Goal: Task Accomplishment & Management: Complete application form

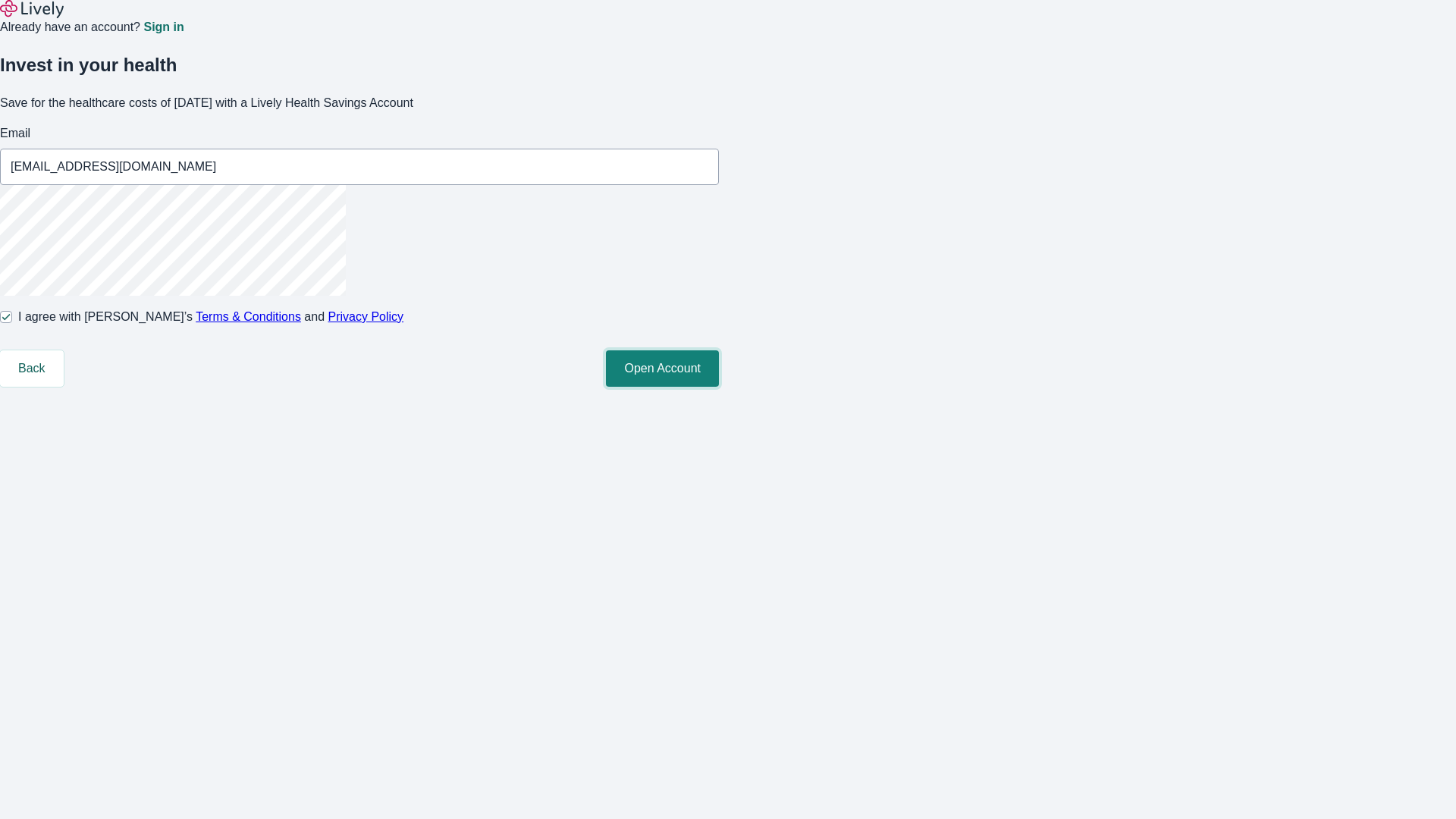
click at [719, 387] on button "Open Account" at bounding box center [662, 368] width 113 height 36
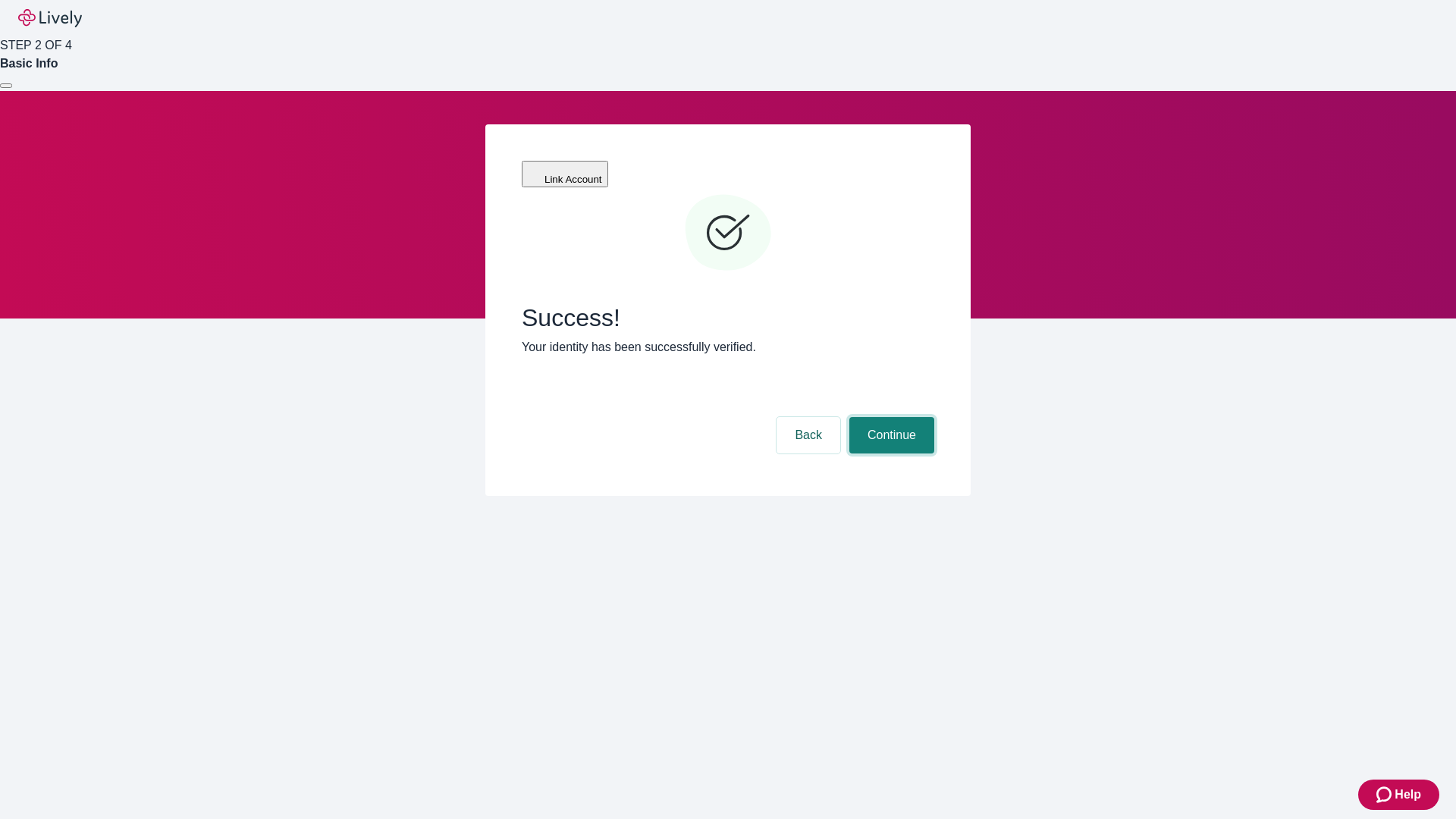
click at [890, 417] on button "Continue" at bounding box center [892, 435] width 85 height 36
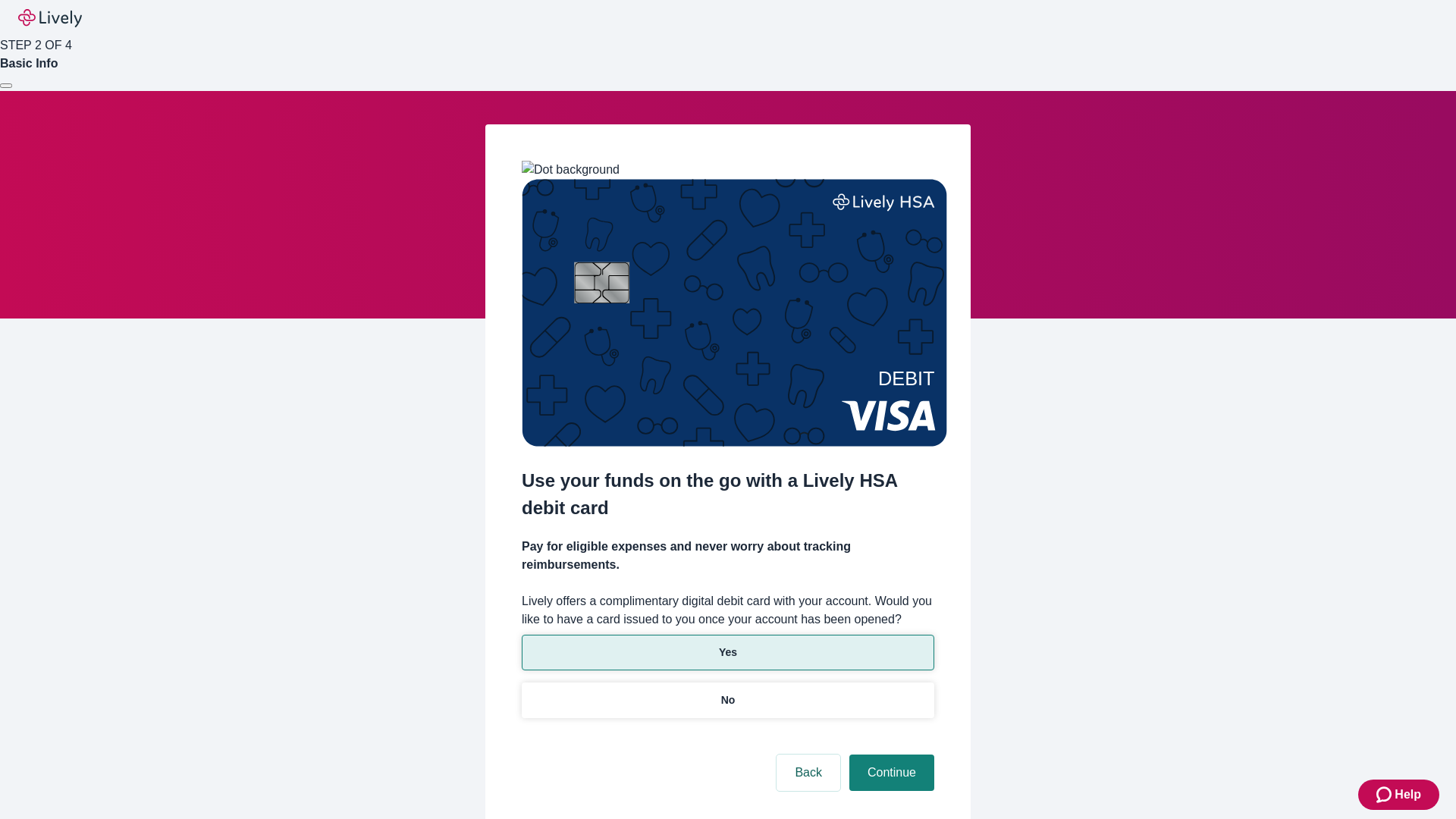
click at [727, 644] on p "Yes" at bounding box center [728, 652] width 18 height 16
click at [890, 754] on button "Continue" at bounding box center [892, 772] width 85 height 36
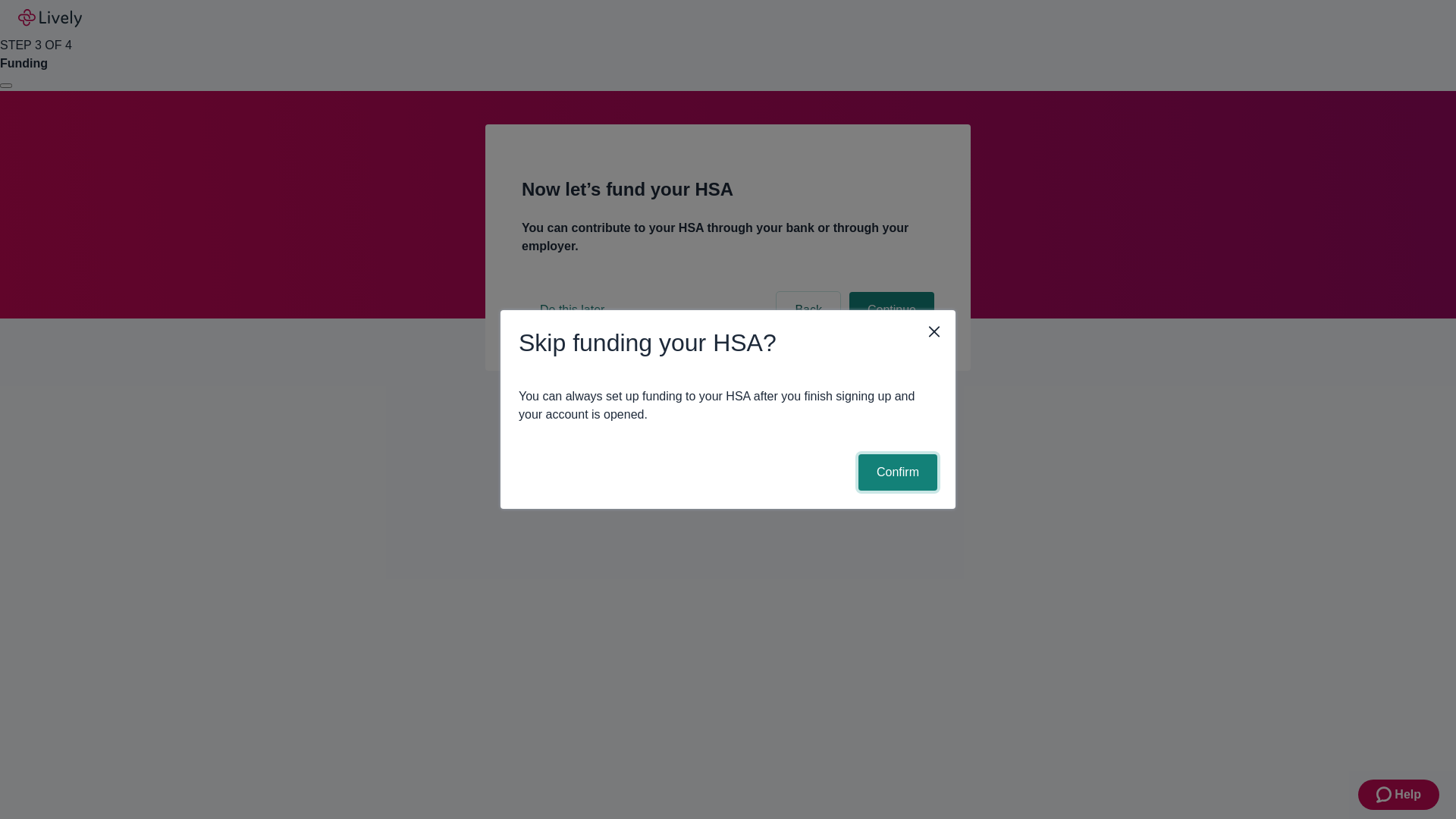
click at [896, 472] on button "Confirm" at bounding box center [898, 472] width 79 height 36
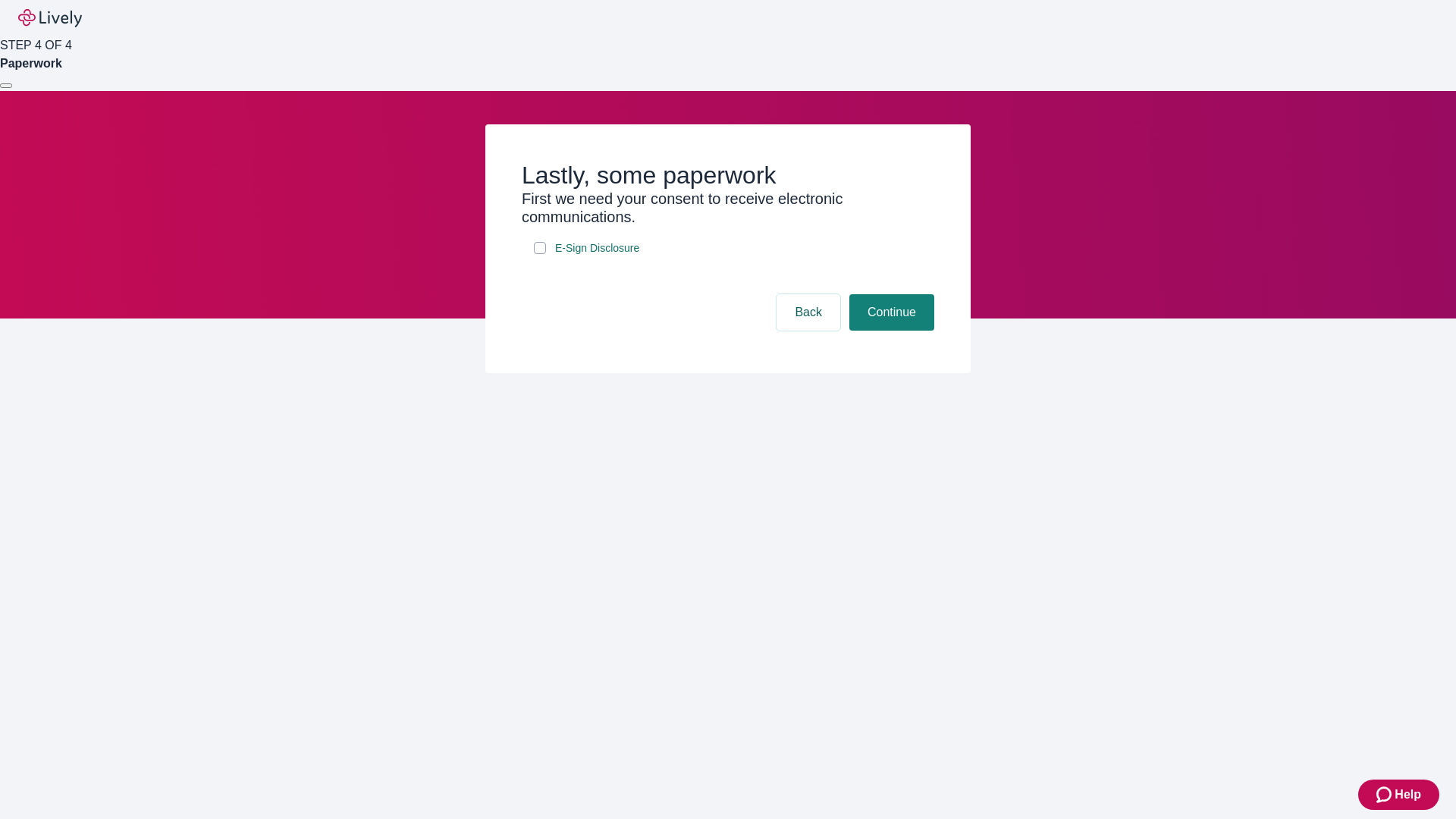
click at [540, 254] on input "E-Sign Disclosure" at bounding box center [540, 247] width 12 height 12
checkbox input "true"
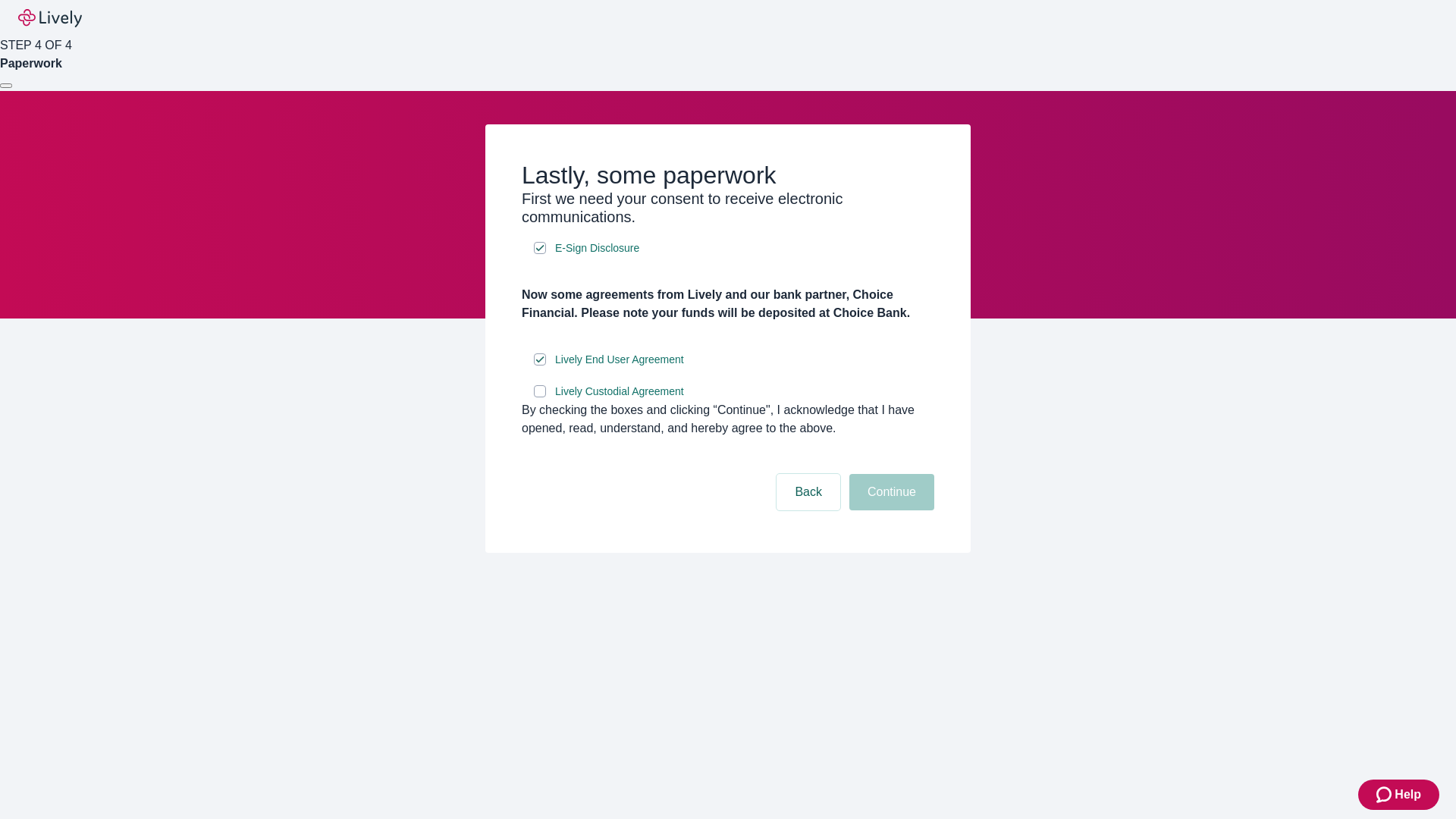
click at [540, 397] on input "Lively Custodial Agreement" at bounding box center [540, 391] width 12 height 12
checkbox input "true"
click at [890, 510] on button "Continue" at bounding box center [892, 492] width 85 height 36
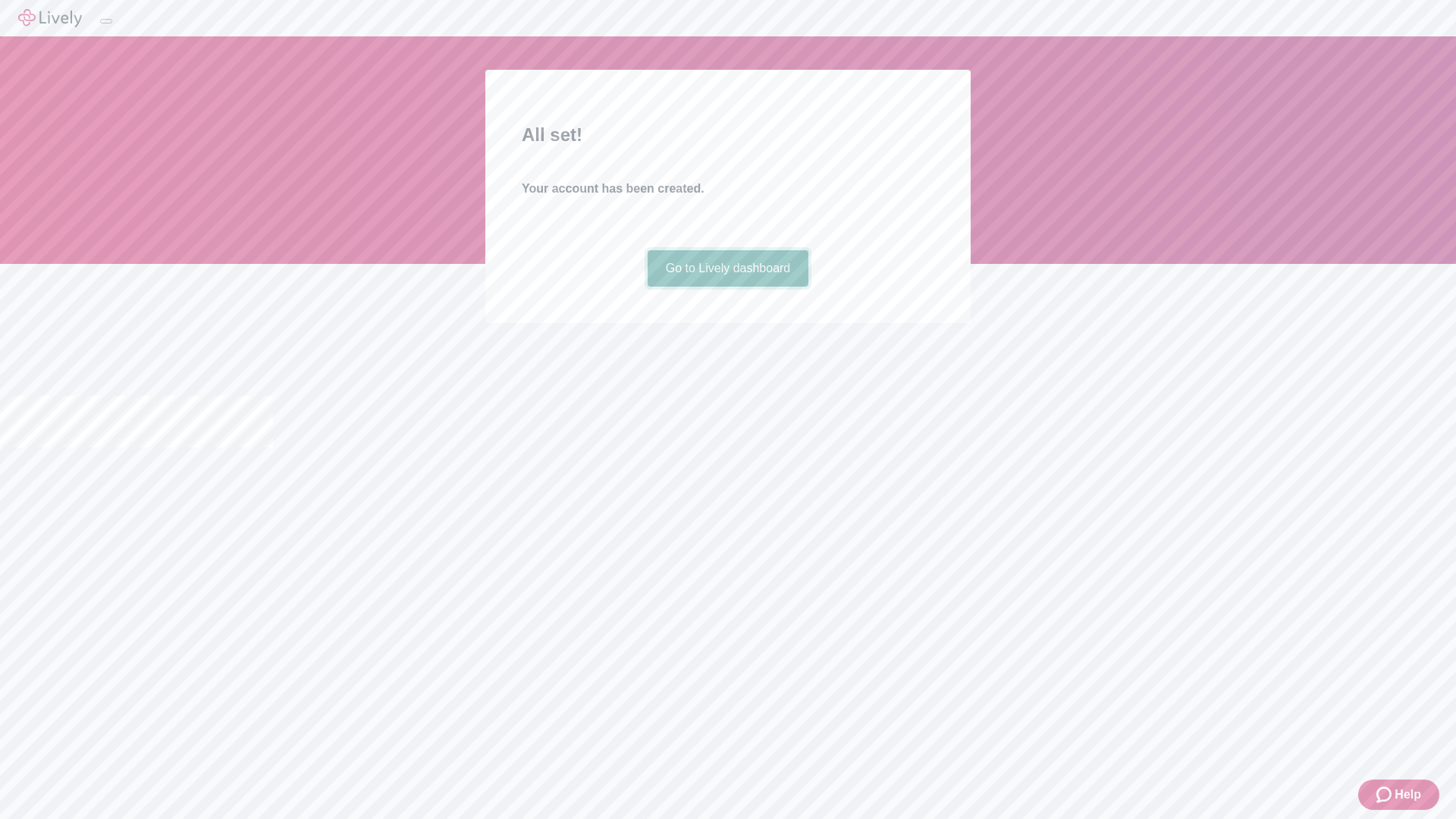
click at [727, 287] on link "Go to Lively dashboard" at bounding box center [728, 269] width 161 height 36
